Goal: Information Seeking & Learning: Learn about a topic

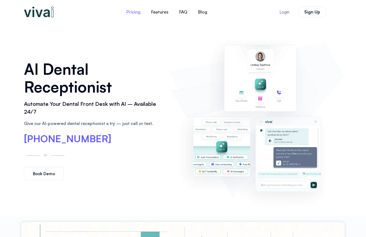
click at [139, 13] on link "Pricing" at bounding box center [133, 11] width 25 height 13
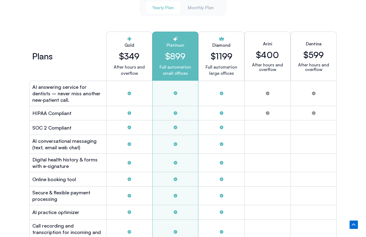
scroll to position [1410, 0]
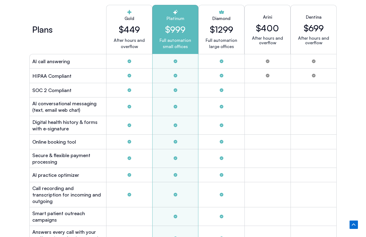
click at [329, 63] on div "Yearly Plan Monthly Plan Plans Gold $349 After hours and overflow Platinum $899…" at bounding box center [183, 172] width 313 height 400
click at [127, 35] on h2 "$449" at bounding box center [129, 29] width 37 height 10
click at [214, 54] on div "Diamond $1299 Full automation large offices" at bounding box center [222, 29] width 46 height 49
drag, startPoint x: 117, startPoint y: 124, endPoint x: 145, endPoint y: 132, distance: 29.9
click at [145, 50] on p "After hours and overflow" at bounding box center [129, 43] width 37 height 12
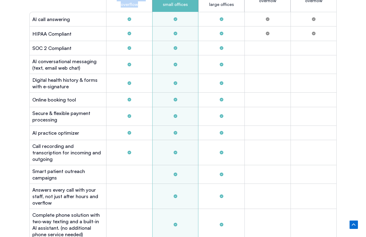
scroll to position [1464, 0]
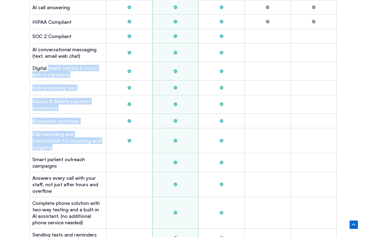
drag, startPoint x: 47, startPoint y: 154, endPoint x: 109, endPoint y: 218, distance: 89.1
click at [106, 221] on div "Plans Gold $449 After hours and overflow Platinum $999 Full automation small of…" at bounding box center [183, 133] width 308 height 370
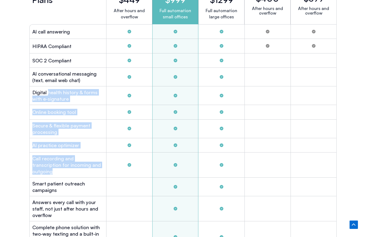
scroll to position [1437, 0]
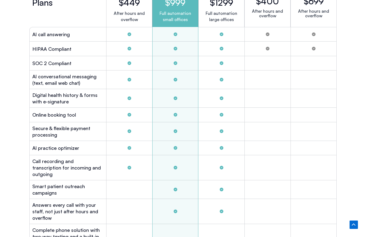
drag, startPoint x: 203, startPoint y: 46, endPoint x: 195, endPoint y: 52, distance: 10.1
click at [202, 46] on div "Yearly Plan Monthly Plan Plans Gold $349 After hours and overflow Platinum $899…" at bounding box center [183, 146] width 313 height 400
drag, startPoint x: 211, startPoint y: 55, endPoint x: 209, endPoint y: 57, distance: 3.1
click at [210, 56] on div "Yearly Plan Monthly Plan Plans Gold $349 After hours and overflow Platinum $899…" at bounding box center [183, 146] width 313 height 400
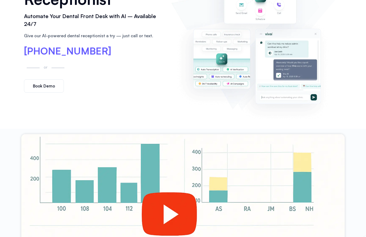
scroll to position [0, 0]
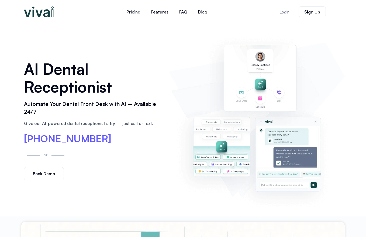
click at [43, 15] on img at bounding box center [39, 11] width 30 height 11
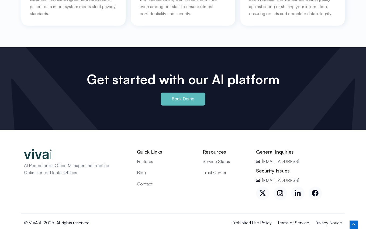
scroll to position [2525, 0]
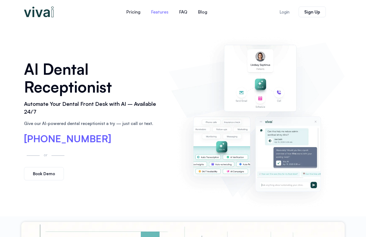
click at [161, 8] on link "Features" at bounding box center [160, 11] width 28 height 13
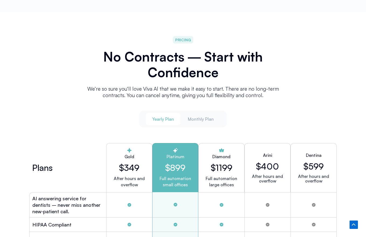
scroll to position [1257, 0]
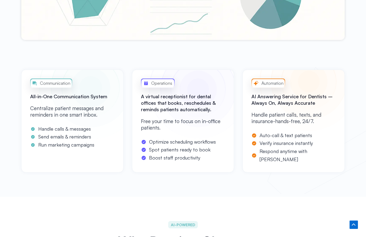
scroll to position [421, 0]
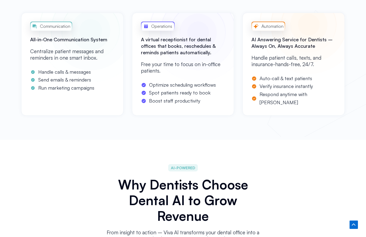
click at [273, 30] on span "Automation" at bounding box center [271, 26] width 23 height 7
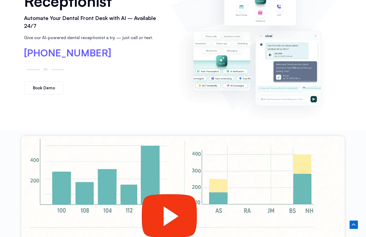
scroll to position [0, 0]
